Goal: Transaction & Acquisition: Book appointment/travel/reservation

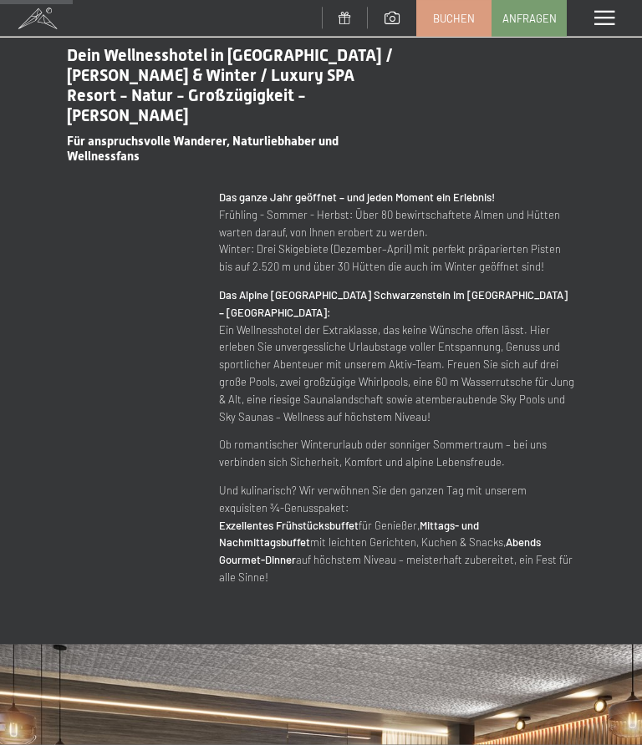
scroll to position [810, 0]
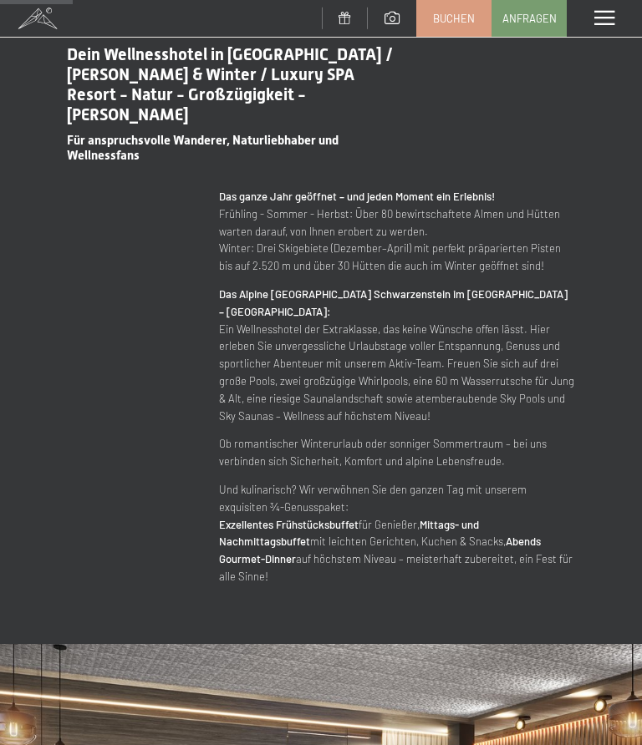
click at [450, 11] on span "Buchen" at bounding box center [454, 18] width 42 height 15
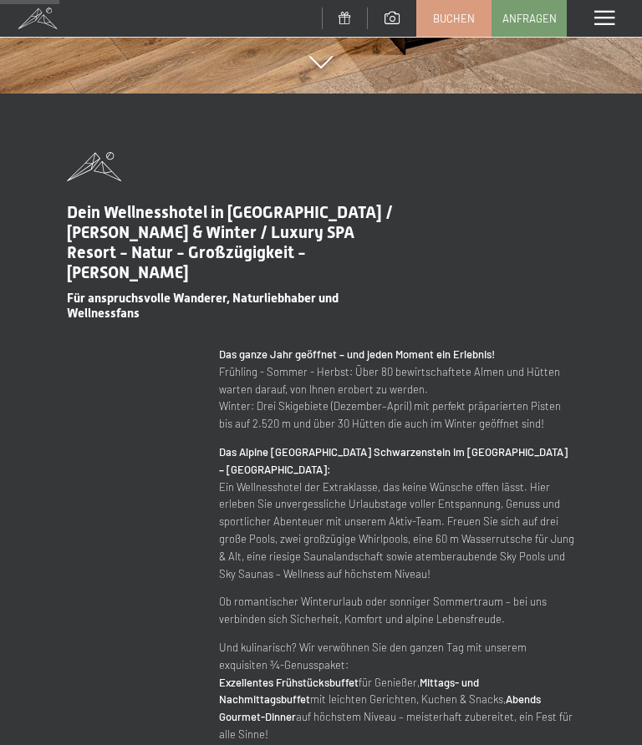
scroll to position [645, 0]
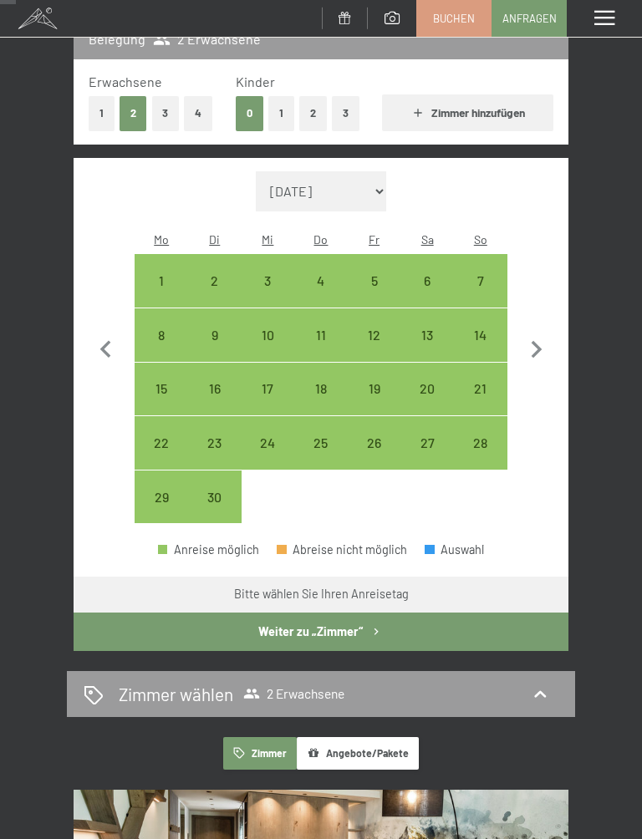
scroll to position [256, 0]
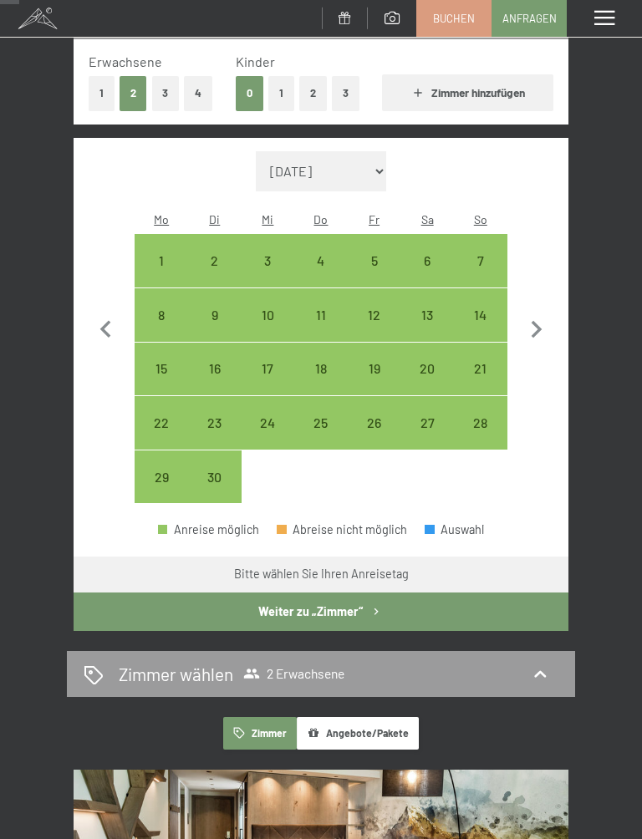
click at [486, 308] on div "14" at bounding box center [480, 333] width 50 height 50
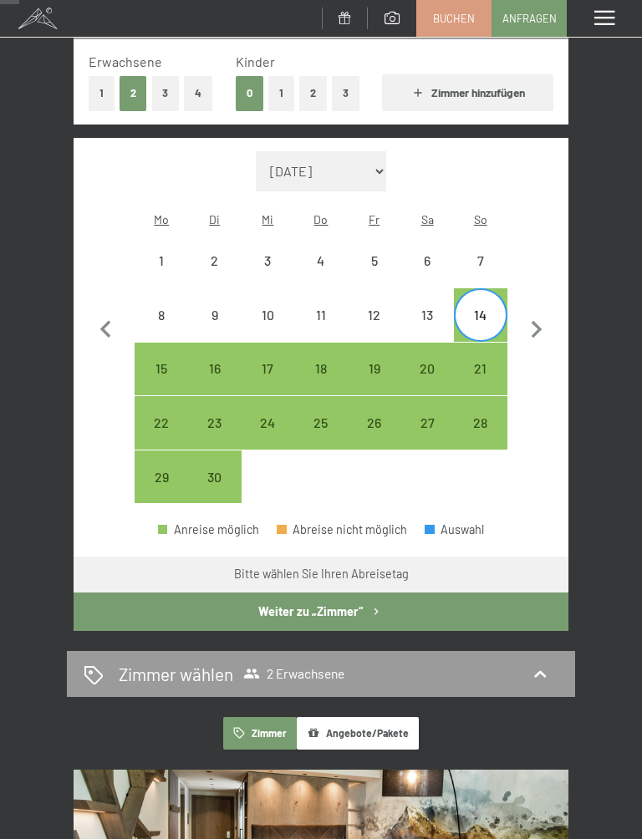
click at [263, 362] on div "17" at bounding box center [268, 387] width 50 height 50
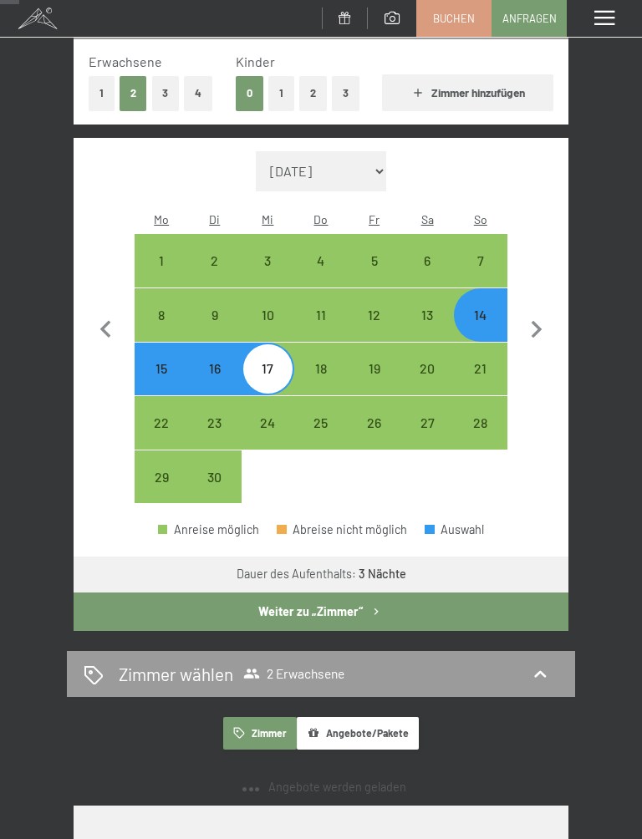
click at [174, 593] on button "Weiter zu „Zimmer“" at bounding box center [321, 612] width 495 height 38
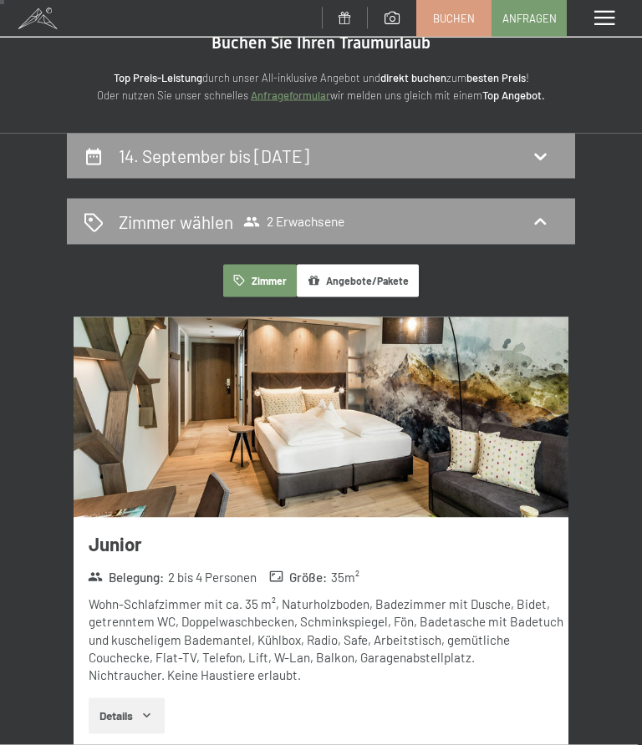
scroll to position [40, 0]
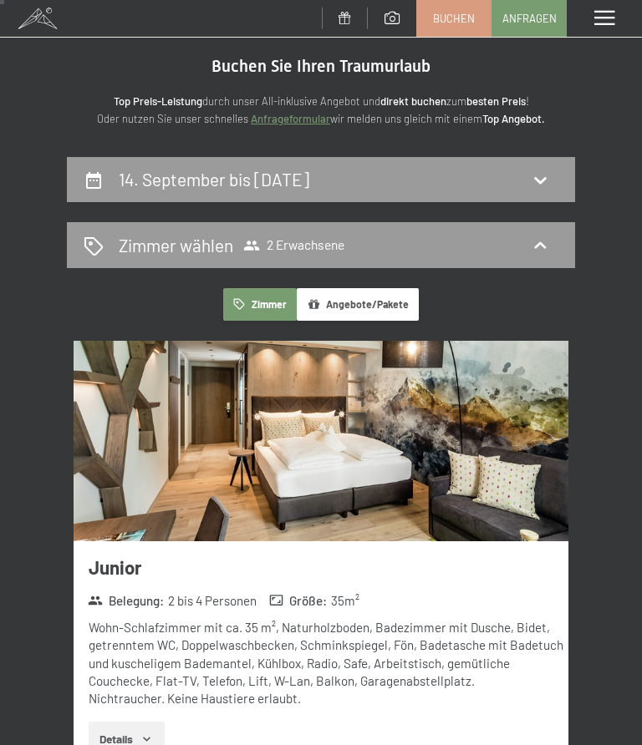
click at [531, 171] on icon at bounding box center [540, 180] width 20 height 20
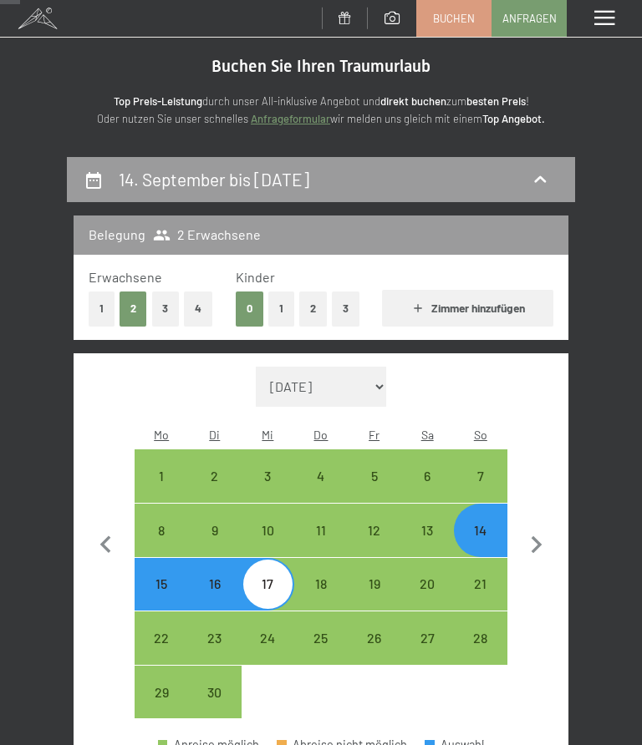
scroll to position [196, 0]
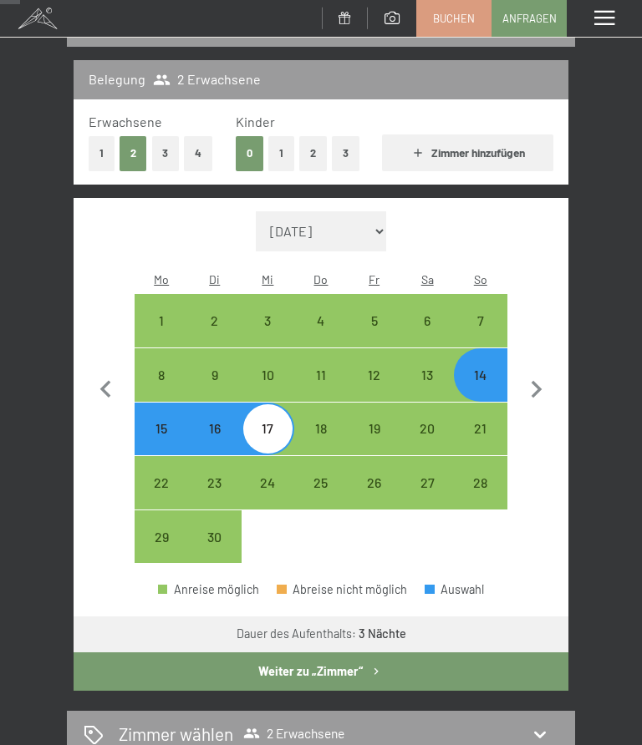
click at [267, 350] on div "10" at bounding box center [268, 375] width 50 height 50
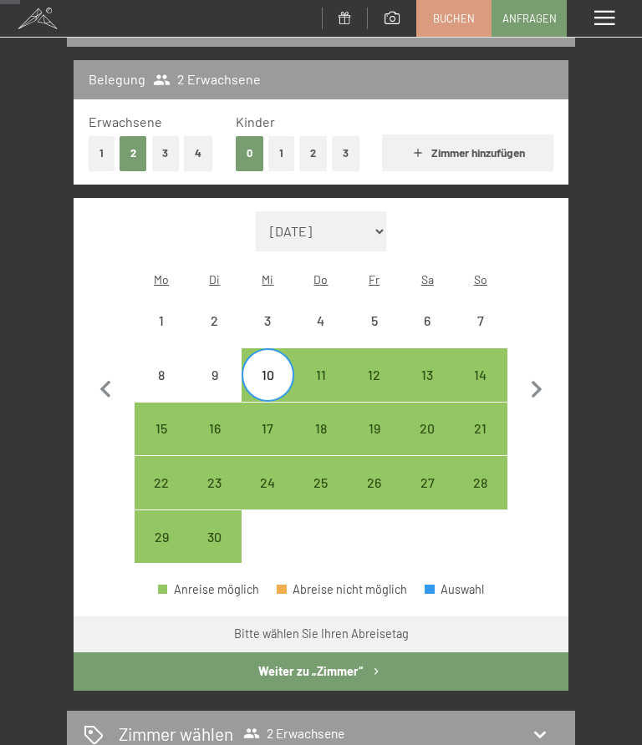
click at [263, 404] on div "17" at bounding box center [268, 429] width 50 height 50
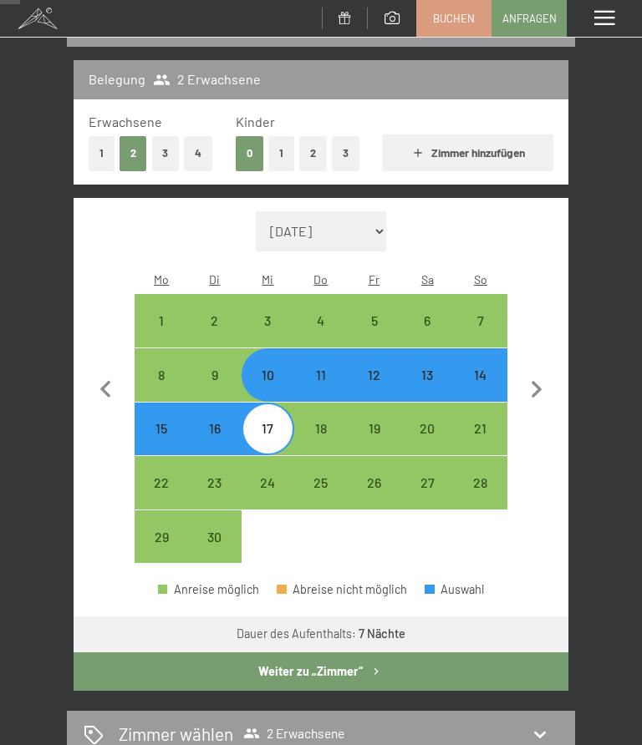
click at [211, 653] on button "Weiter zu „Zimmer“" at bounding box center [321, 672] width 495 height 38
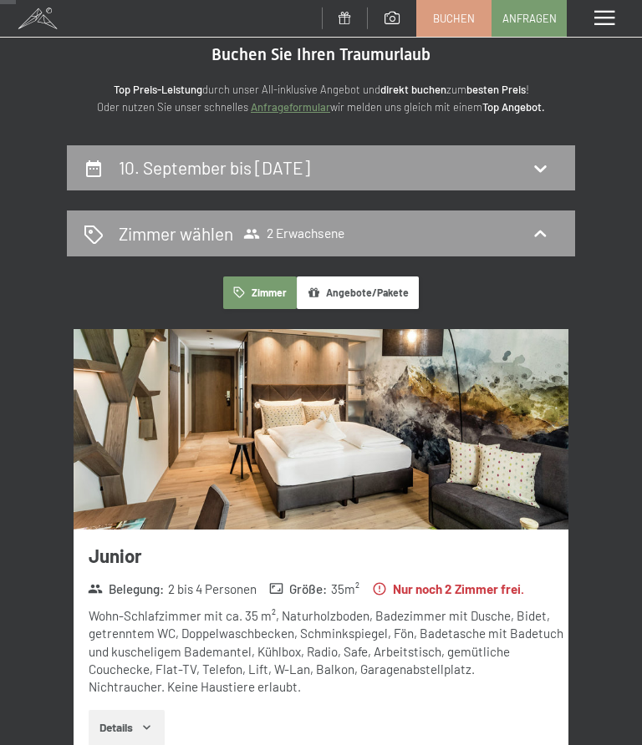
scroll to position [0, 0]
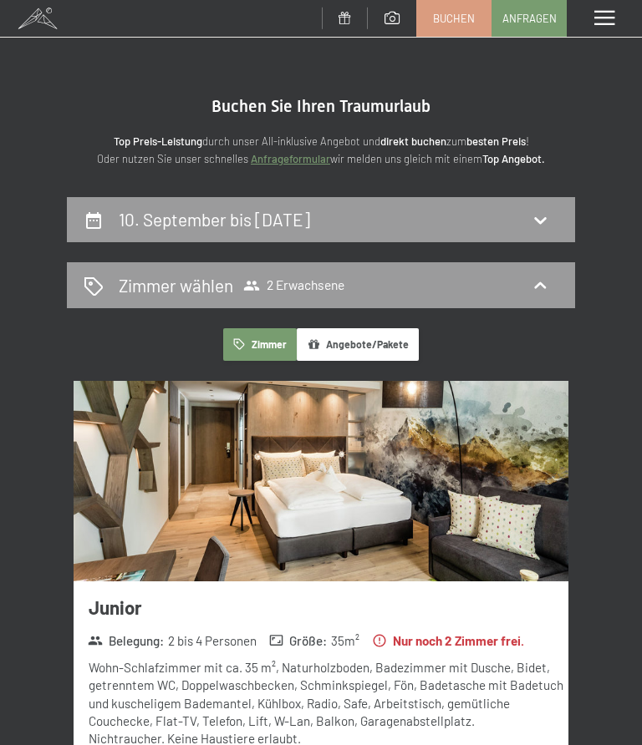
click at [389, 334] on button "Angebote/Pakete" at bounding box center [358, 344] width 122 height 33
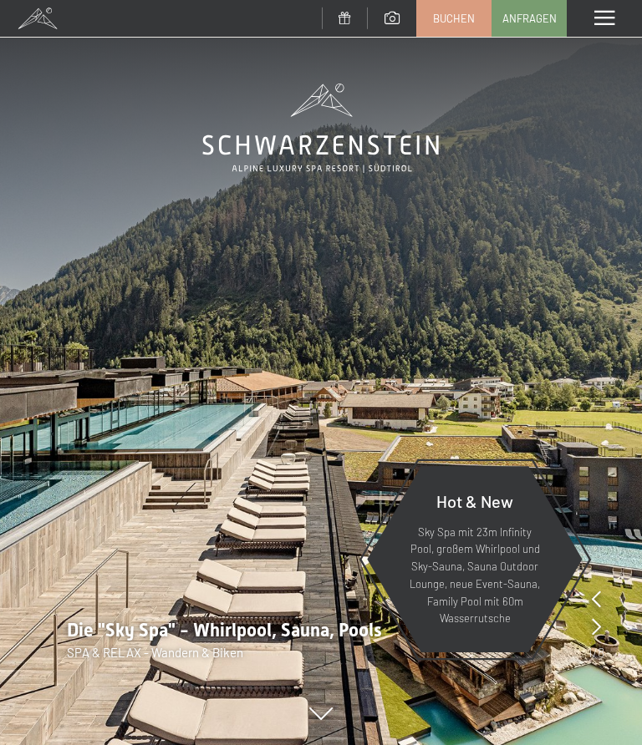
click at [452, 15] on span "Buchen" at bounding box center [454, 18] width 42 height 15
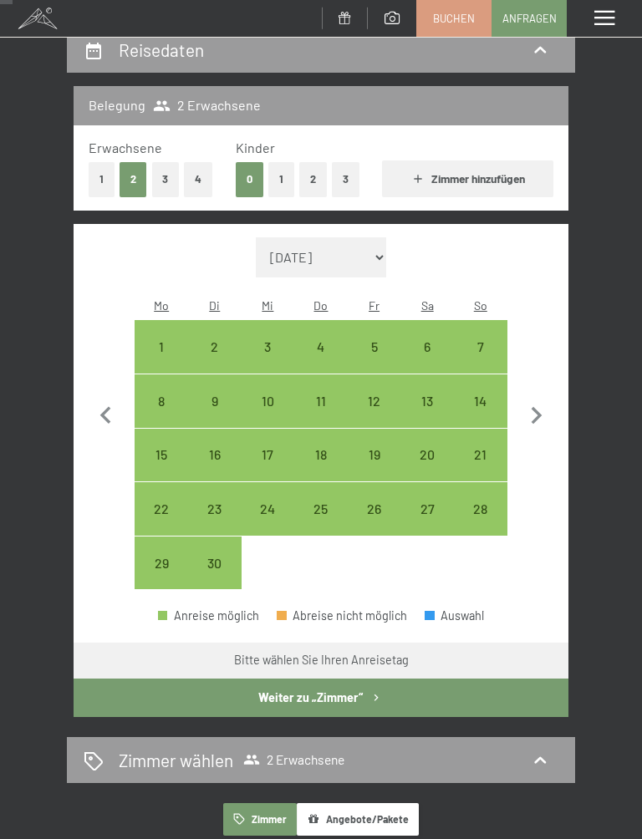
scroll to position [170, 0]
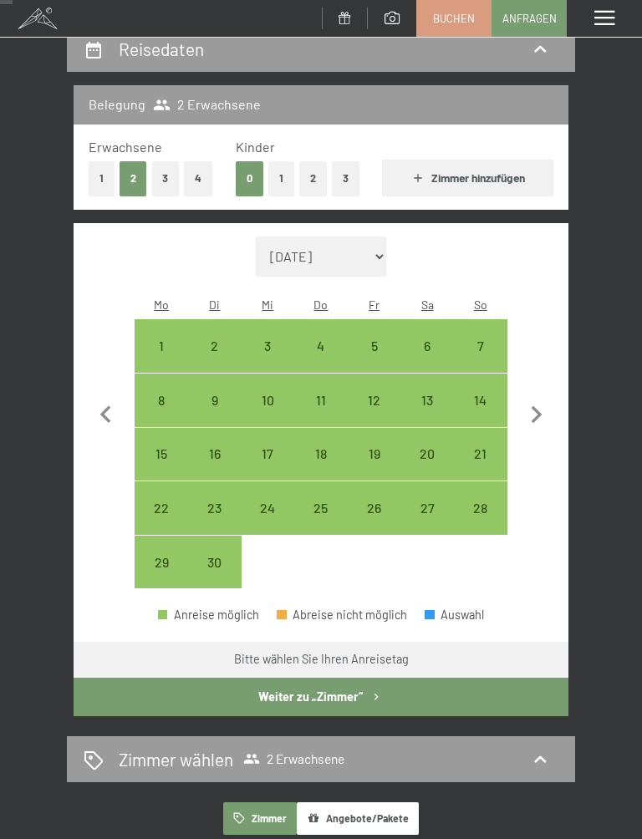
click at [375, 375] on div "12" at bounding box center [374, 400] width 50 height 50
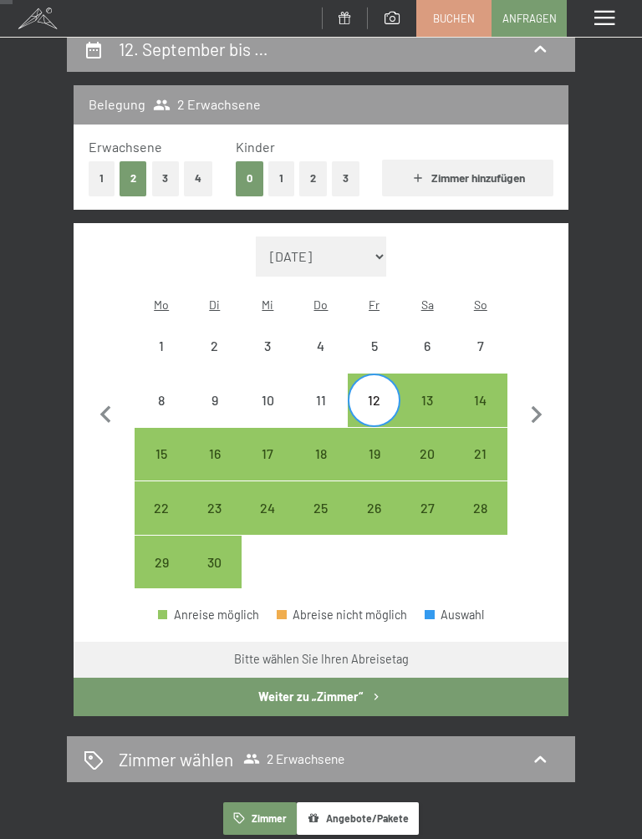
click at [257, 447] on div "17" at bounding box center [268, 472] width 50 height 50
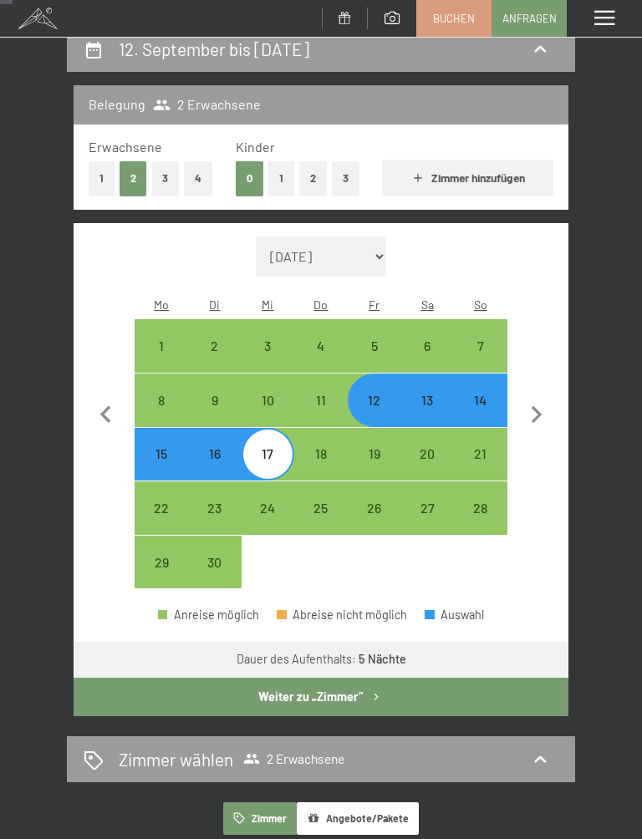
click at [191, 678] on button "Weiter zu „Zimmer“" at bounding box center [321, 697] width 495 height 38
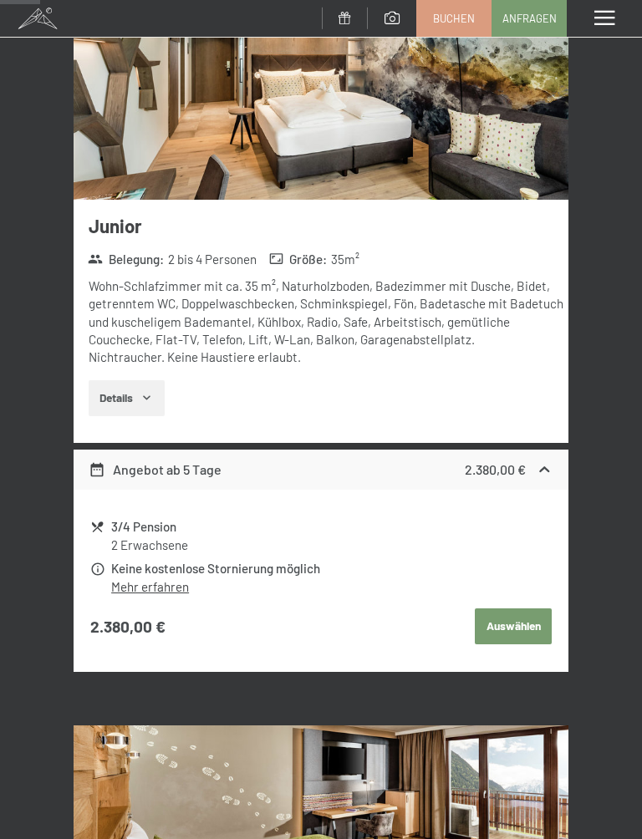
scroll to position [384, 0]
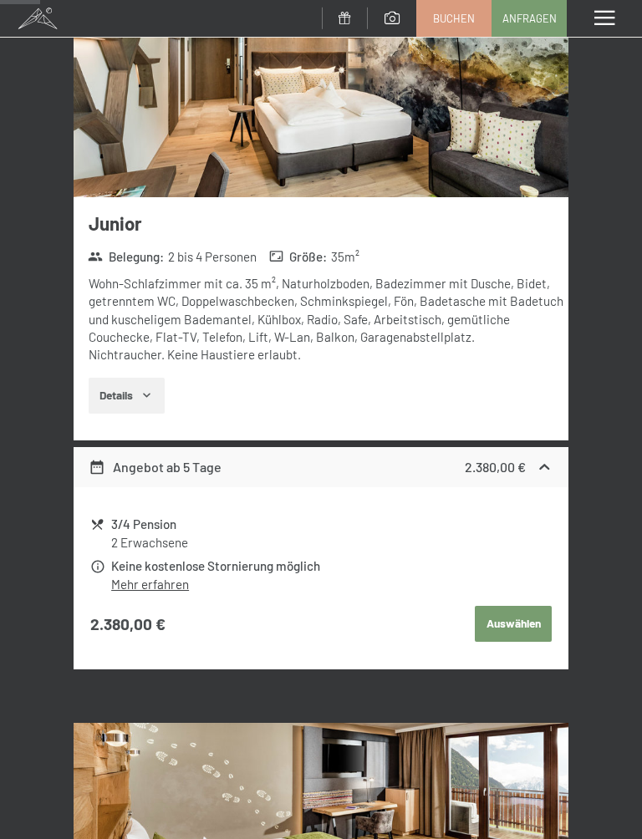
click at [521, 609] on button "Auswählen" at bounding box center [513, 624] width 77 height 37
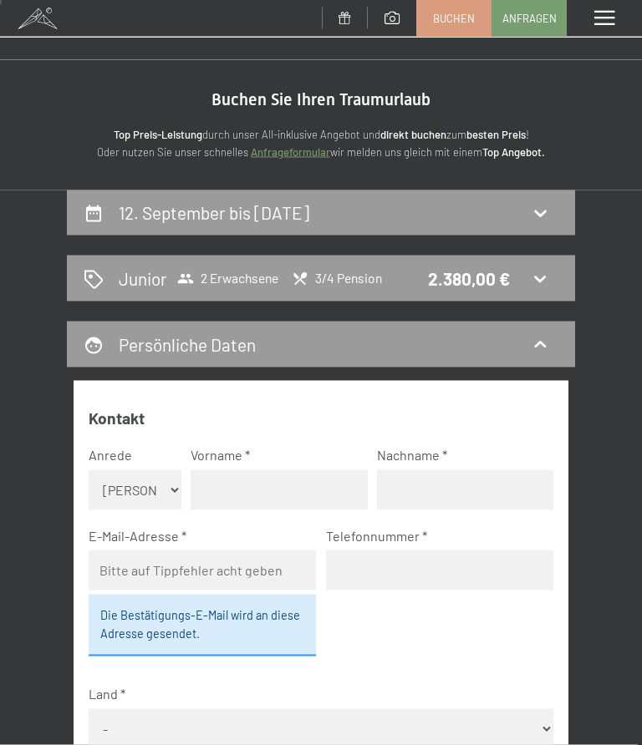
scroll to position [0, 0]
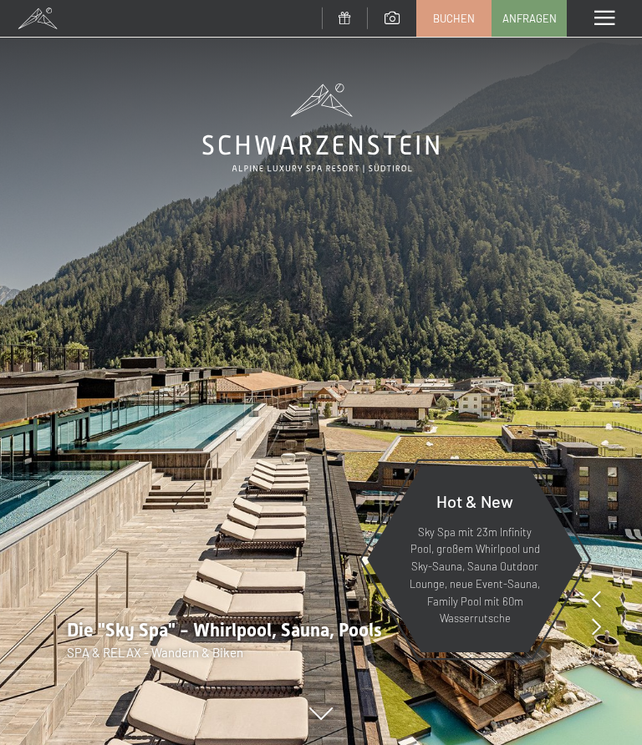
click at [607, 18] on span at bounding box center [604, 18] width 20 height 15
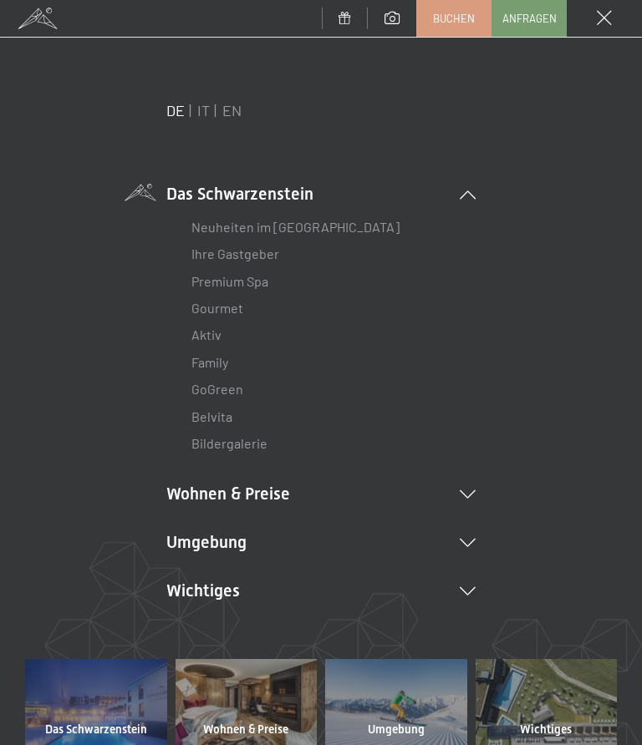
click at [196, 482] on li "Wohnen & Preise Inklusivleistungen Zimmer & Preise Liste Angebote Liste Familie…" at bounding box center [320, 493] width 309 height 23
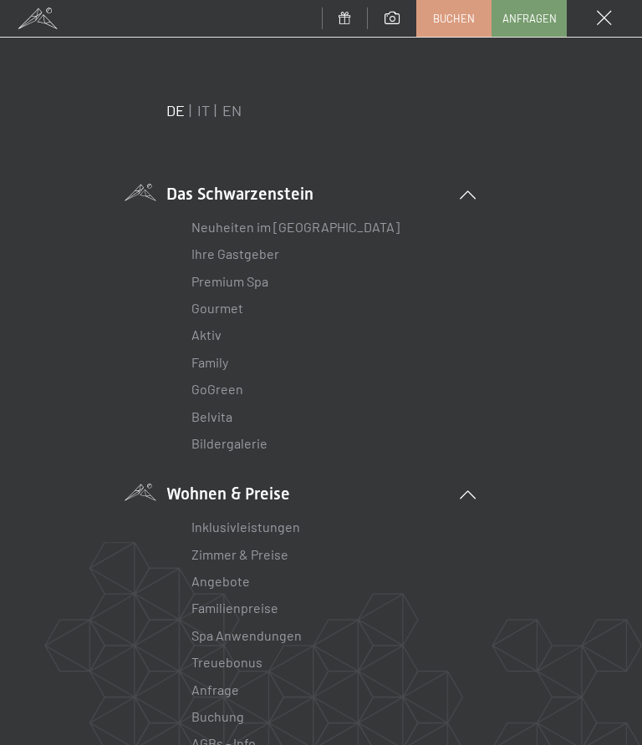
scroll to position [41, 0]
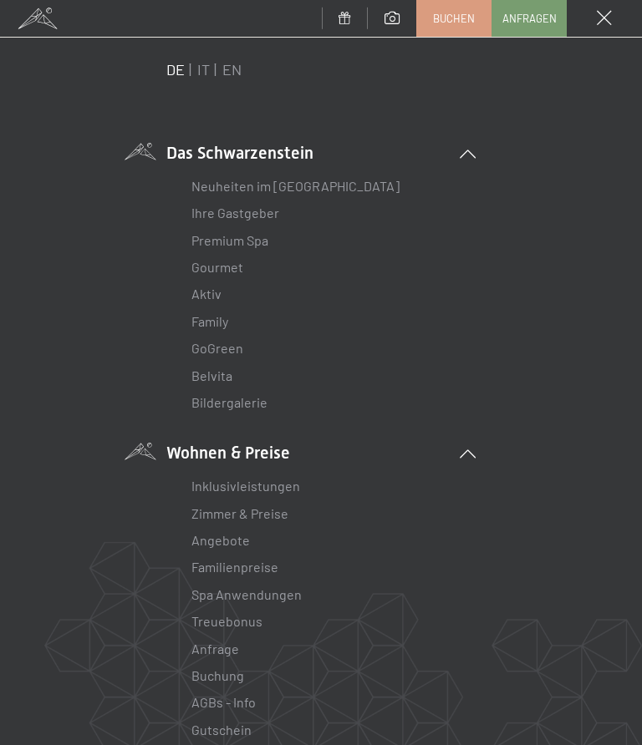
click at [206, 535] on link "Angebote" at bounding box center [220, 540] width 59 height 16
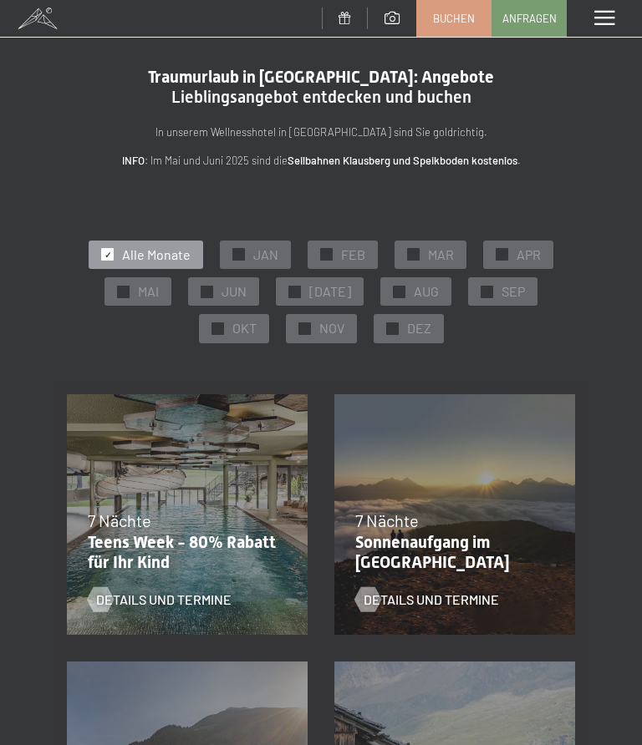
click at [501, 289] on span "SEP" at bounding box center [512, 291] width 23 height 18
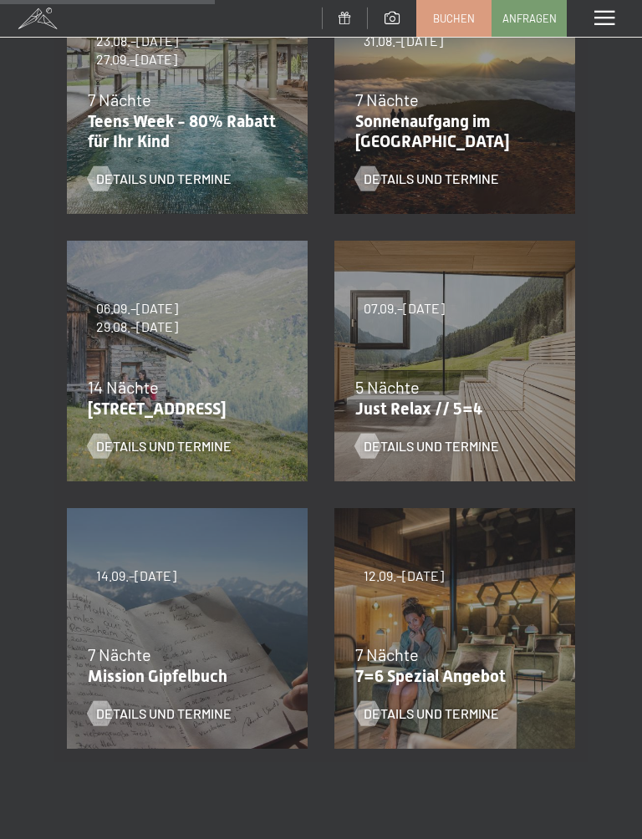
scroll to position [449, 0]
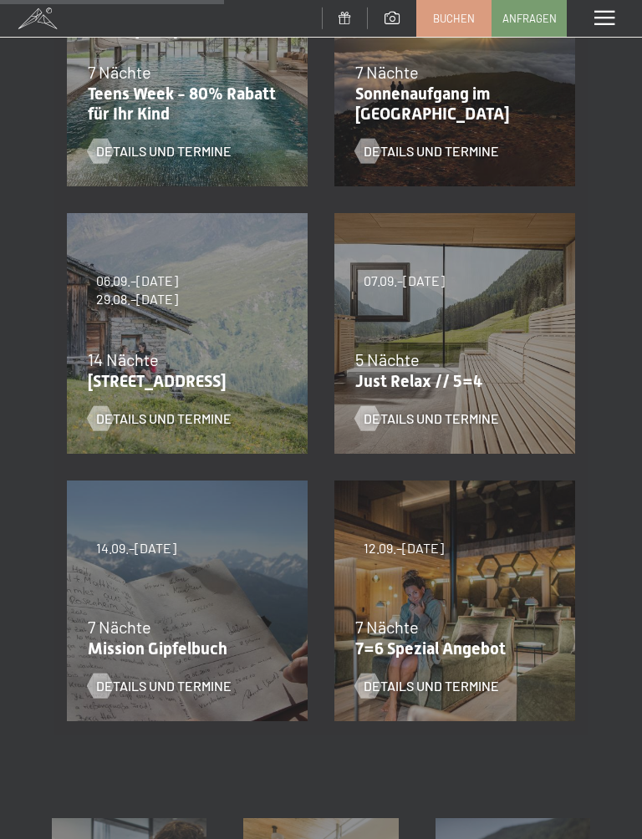
click at [456, 317] on div "07.09.–[DATE] 21.12.–[DATE] 11.01.–[DATE] 08.03.–[DATE] 08.11.–[DATE] 13.12.–[D…" at bounding box center [454, 333] width 267 height 267
click at [474, 410] on span "Details und Termine" at bounding box center [431, 419] width 135 height 18
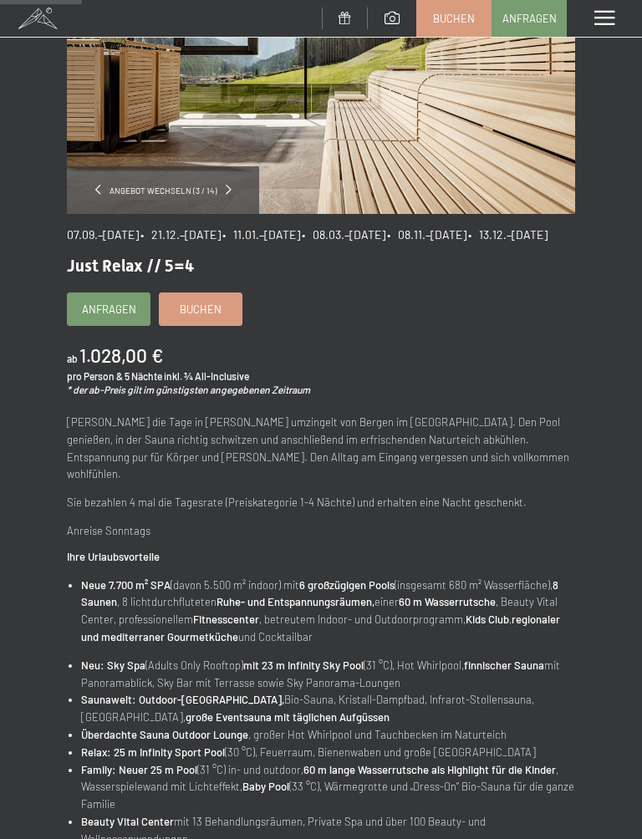
scroll to position [181, 0]
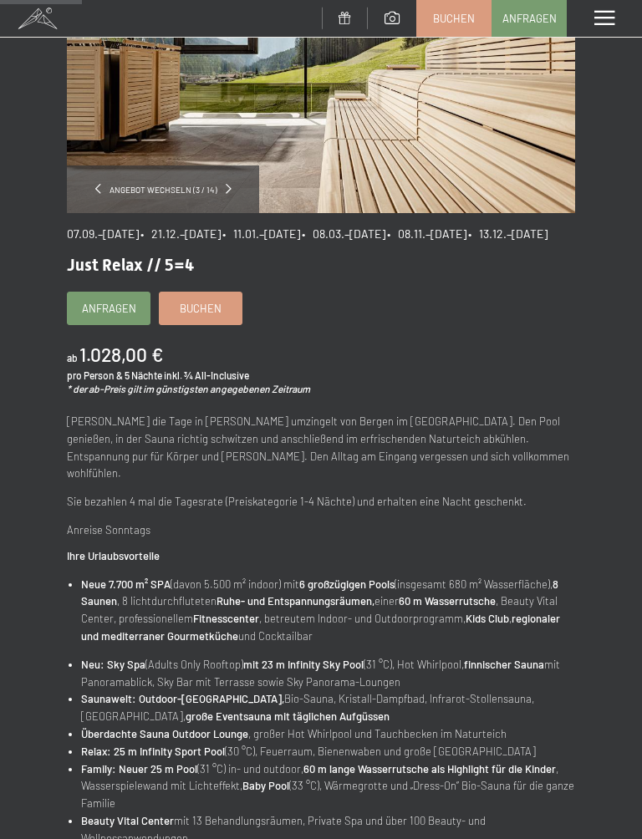
click at [201, 316] on span "Buchen" at bounding box center [201, 308] width 42 height 15
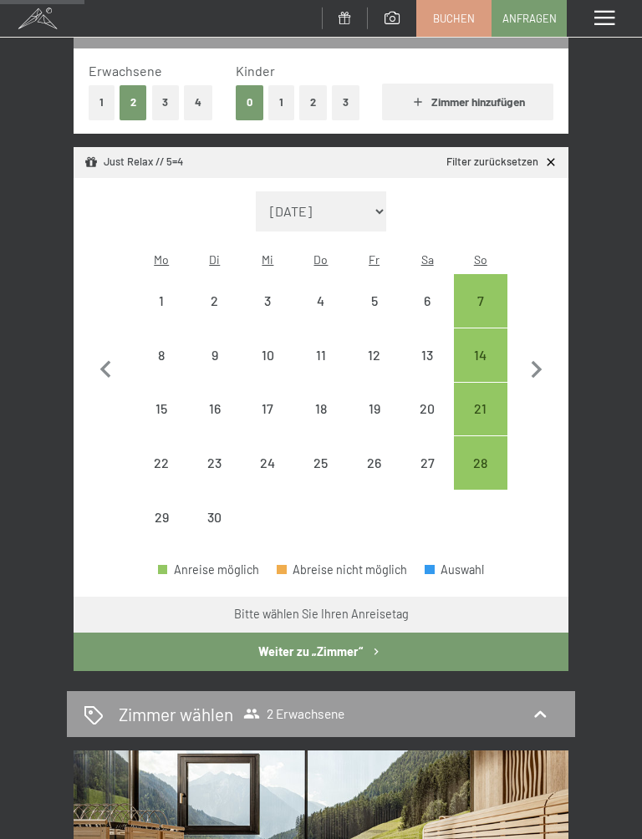
scroll to position [248, 0]
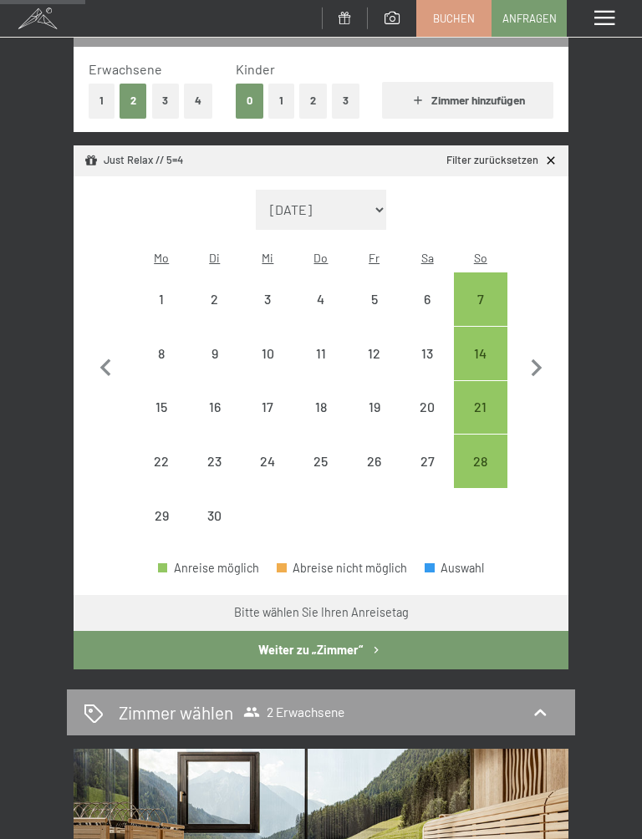
click at [481, 347] on div "14" at bounding box center [480, 372] width 50 height 50
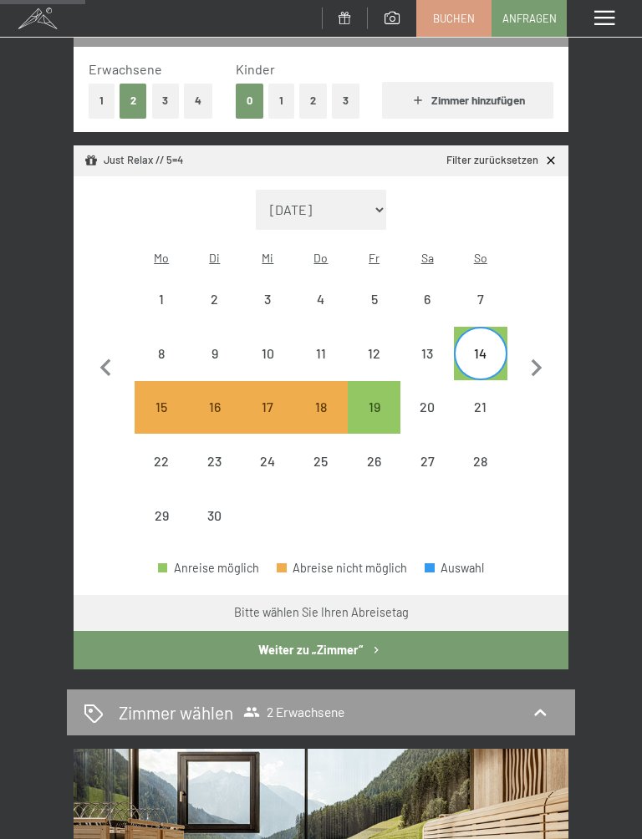
click at [368, 400] on div "19" at bounding box center [374, 425] width 50 height 50
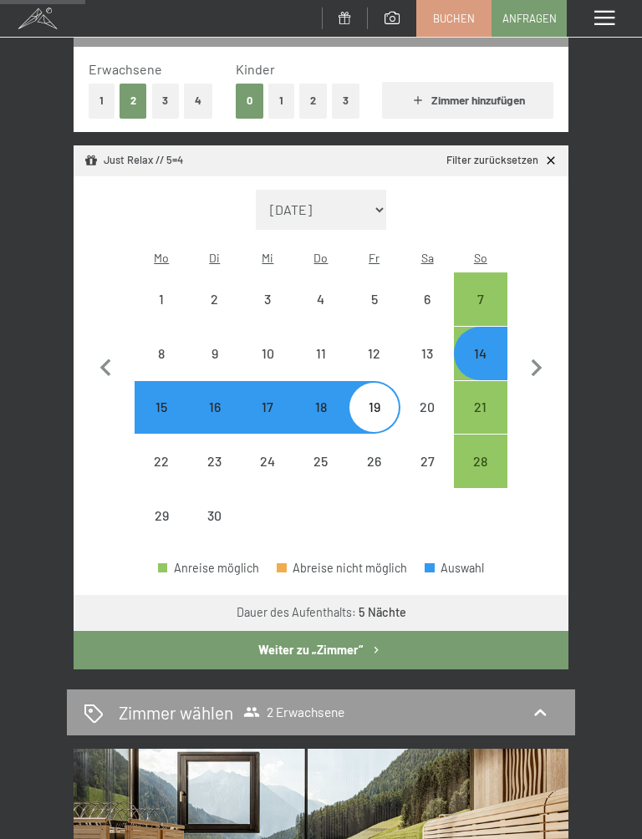
click at [160, 633] on button "Weiter zu „Zimmer“" at bounding box center [321, 650] width 495 height 38
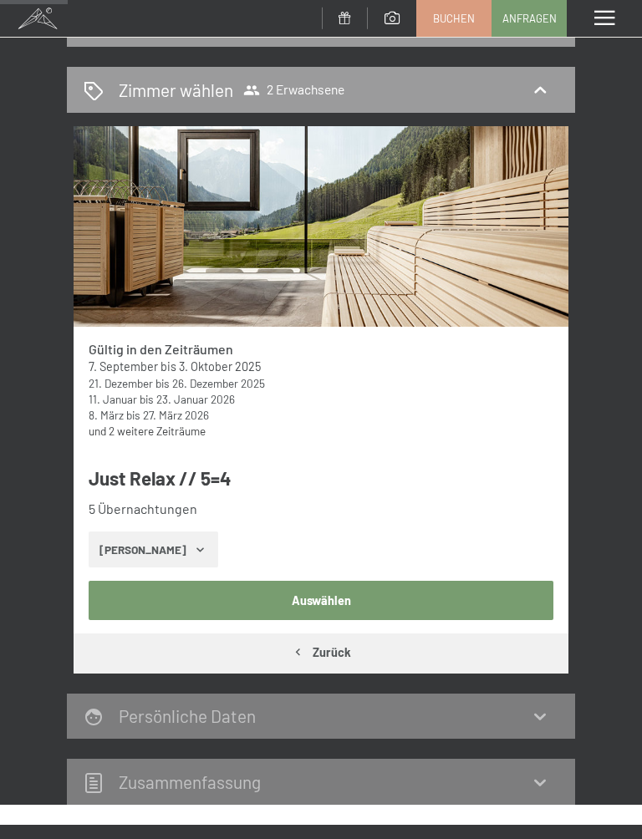
click at [143, 586] on button "Auswählen" at bounding box center [322, 600] width 466 height 38
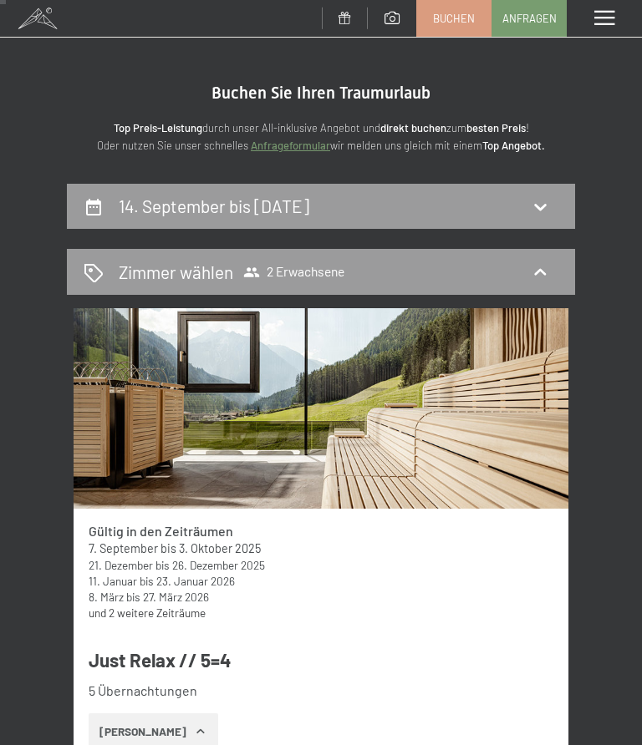
scroll to position [0, 0]
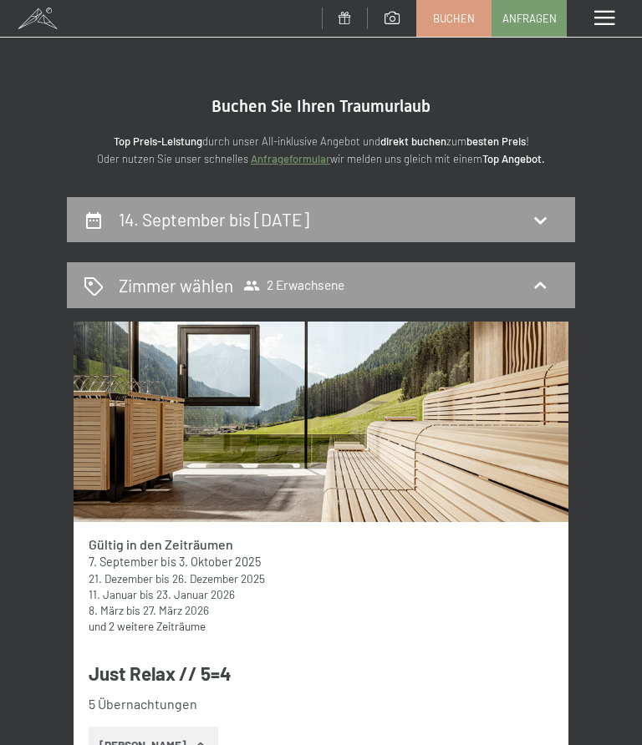
click at [150, 217] on h2 "14. September bis [DATE]" at bounding box center [214, 219] width 191 height 21
